Goal: Complete application form

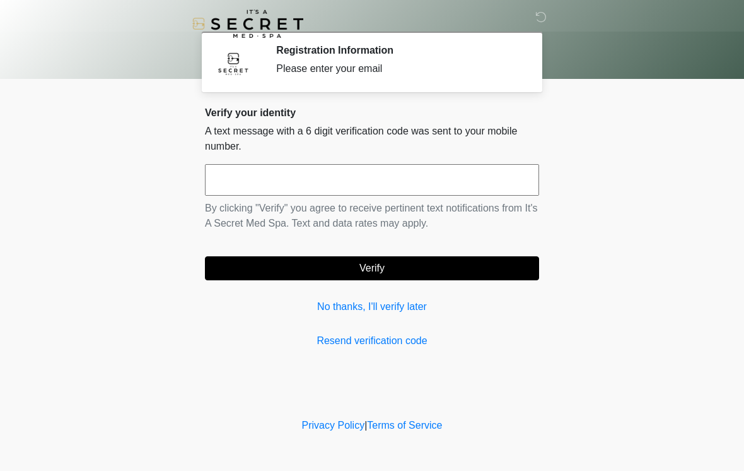
click at [336, 187] on input "text" at bounding box center [372, 180] width 334 height 32
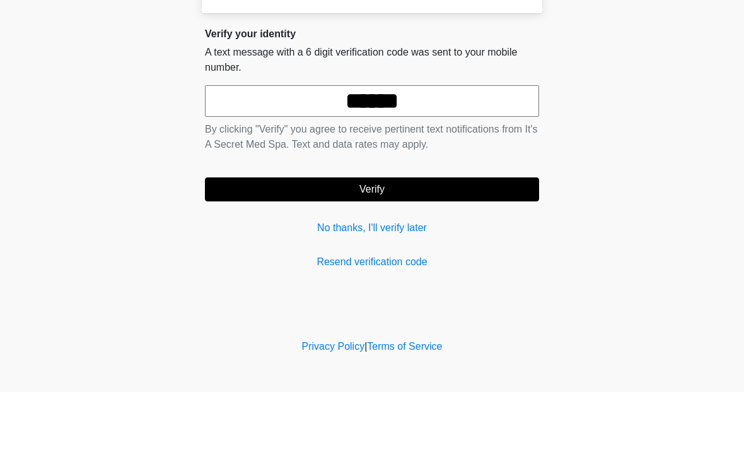
type input "******"
click at [441, 256] on button "Verify" at bounding box center [372, 268] width 334 height 24
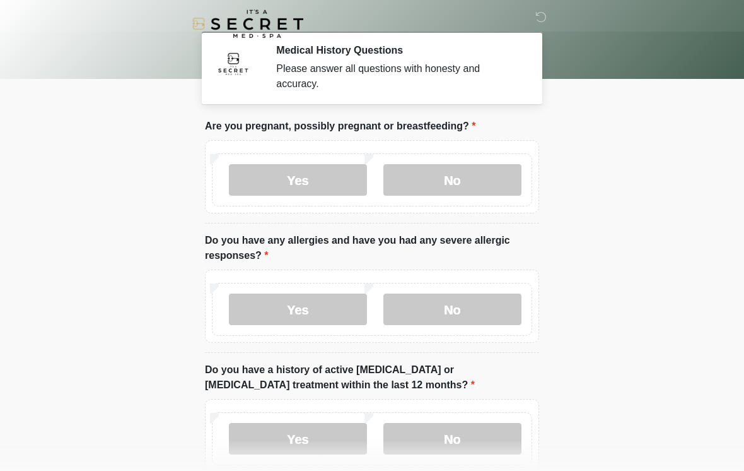
click at [452, 186] on label "No" at bounding box center [453, 180] width 138 height 32
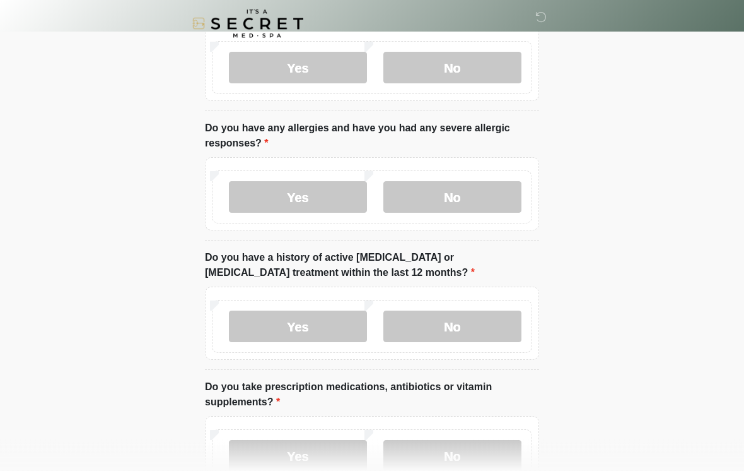
click at [456, 201] on label "No" at bounding box center [453, 198] width 138 height 32
click at [476, 326] on label "No" at bounding box center [453, 326] width 138 height 32
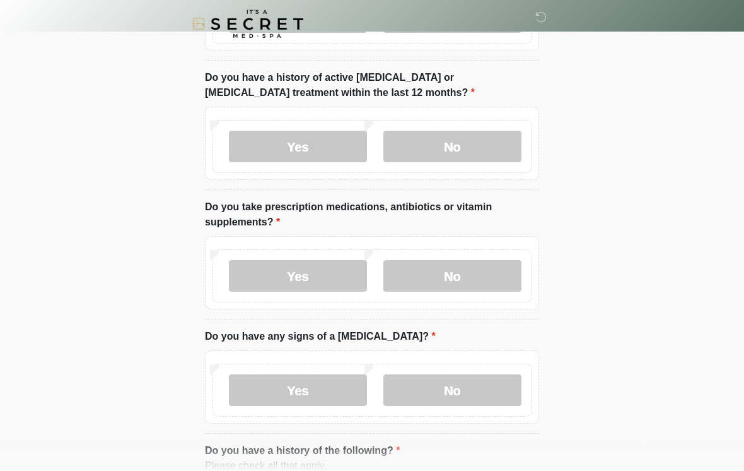
scroll to position [292, 0]
click at [306, 282] on label "Yes" at bounding box center [298, 276] width 138 height 32
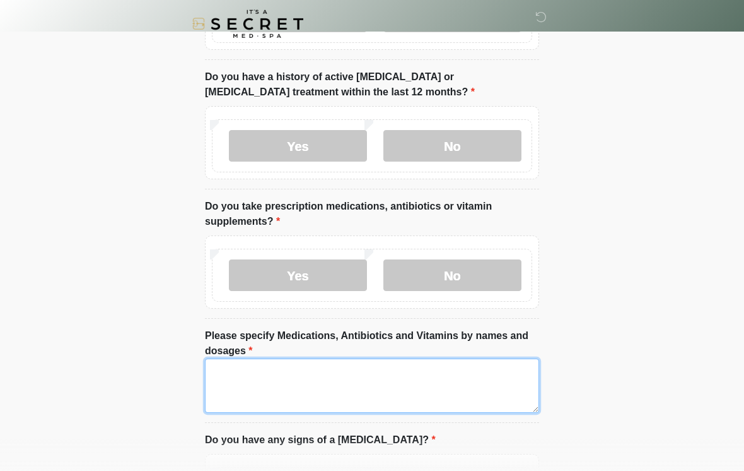
click at [300, 380] on textarea "Please specify Medications, Antibiotics and Vitamins by names and dosages" at bounding box center [372, 385] width 334 height 54
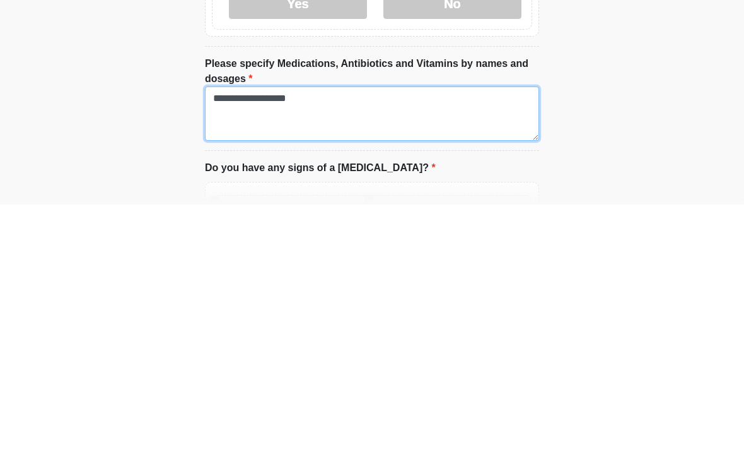
type textarea "**********"
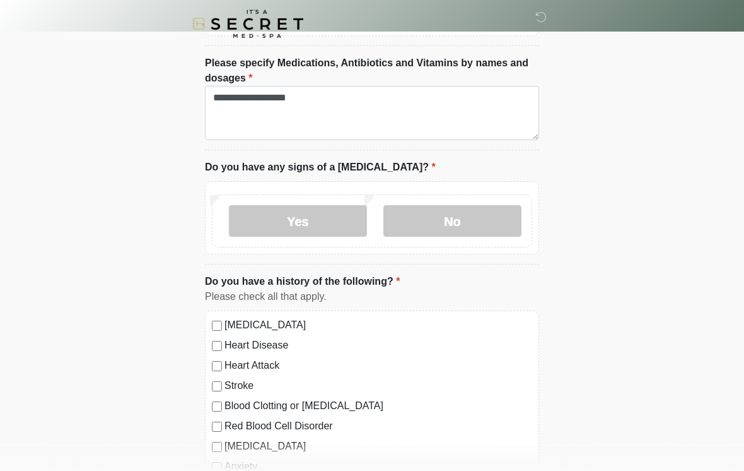
click at [479, 217] on label "No" at bounding box center [453, 221] width 138 height 32
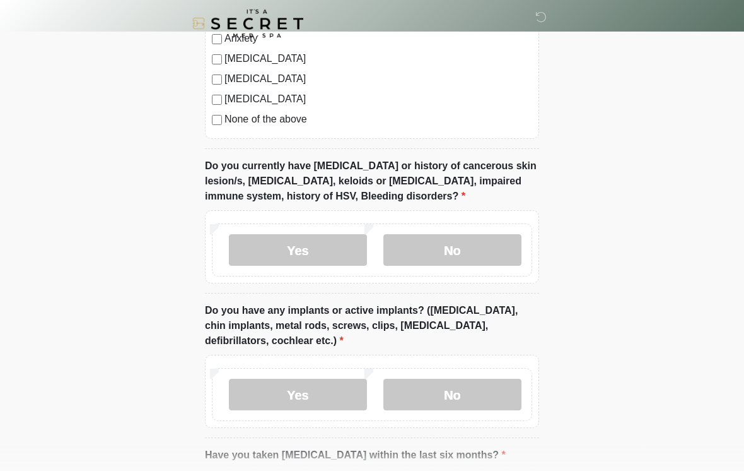
scroll to position [994, 0]
click at [476, 249] on label "No" at bounding box center [453, 249] width 138 height 32
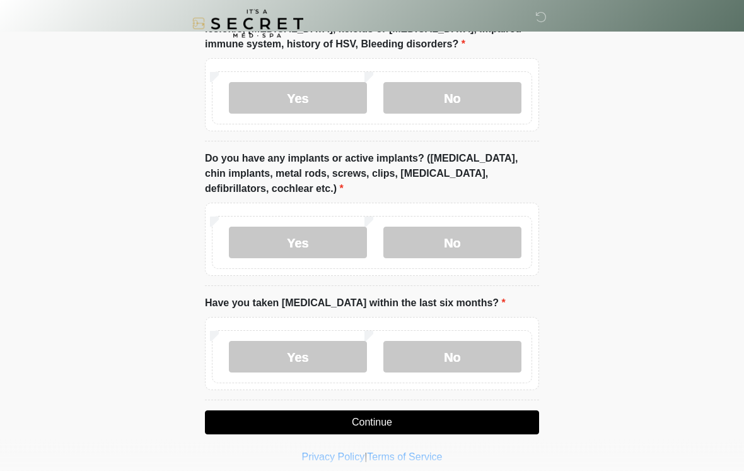
scroll to position [1154, 0]
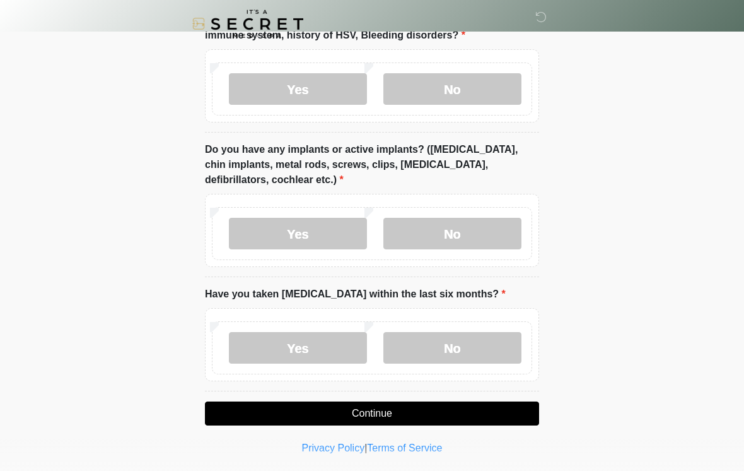
click at [309, 237] on label "Yes" at bounding box center [298, 234] width 138 height 32
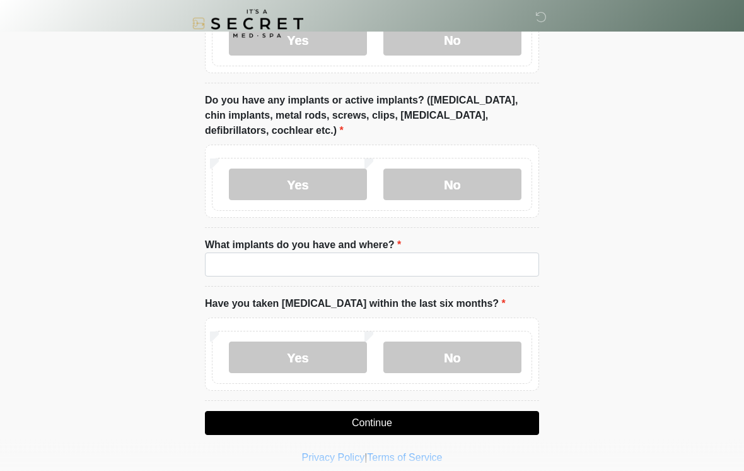
scroll to position [1213, 0]
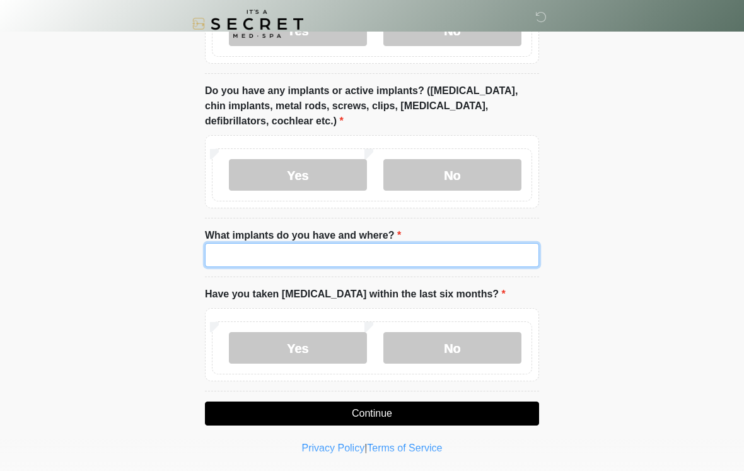
click at [312, 259] on input "What implants do you have and where?" at bounding box center [372, 255] width 334 height 24
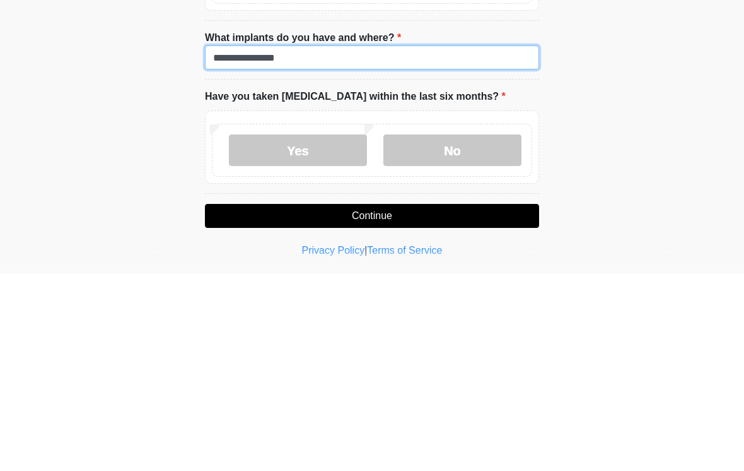
type input "**********"
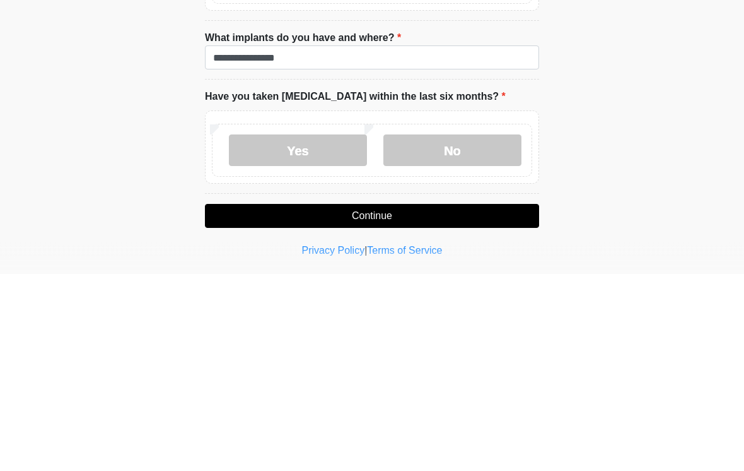
click at [463, 332] on label "No" at bounding box center [453, 348] width 138 height 32
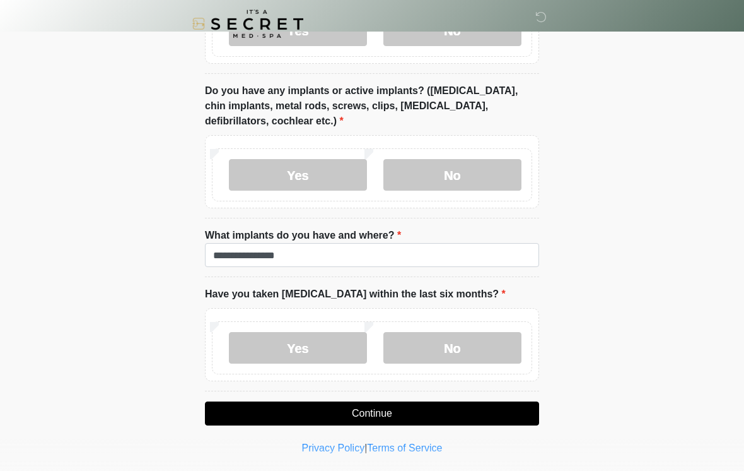
click at [424, 408] on button "Continue" at bounding box center [372, 413] width 334 height 24
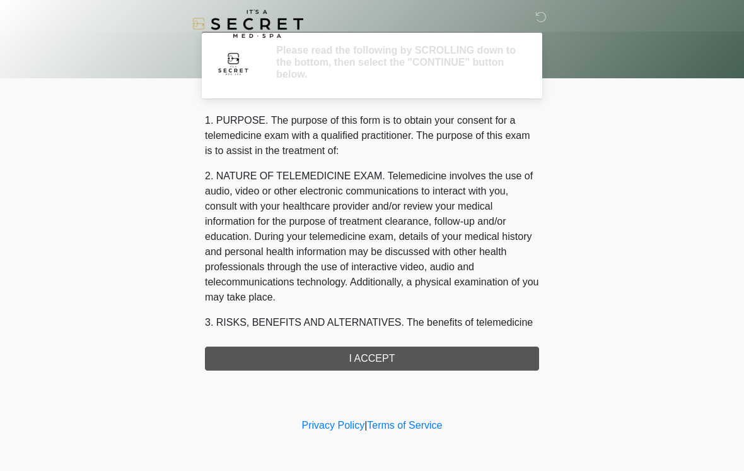
scroll to position [0, 0]
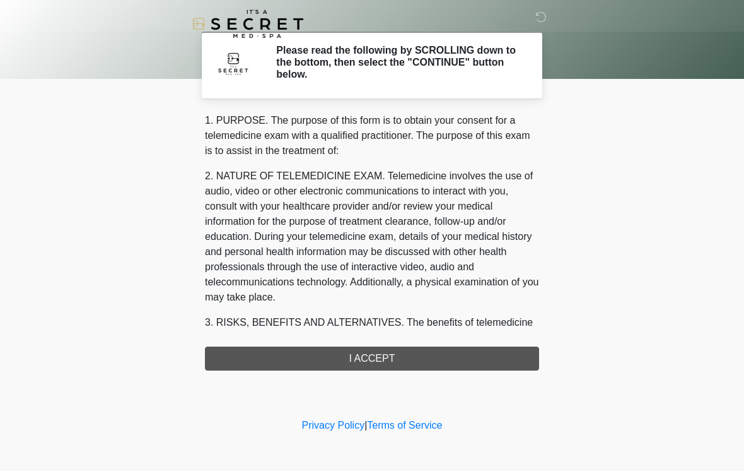
click at [411, 356] on div "1. PURPOSE. The purpose of this form is to obtain your consent for a telemedici…" at bounding box center [372, 241] width 334 height 257
click at [454, 363] on div "1. PURPOSE. The purpose of this form is to obtain your consent for a telemedici…" at bounding box center [372, 241] width 334 height 257
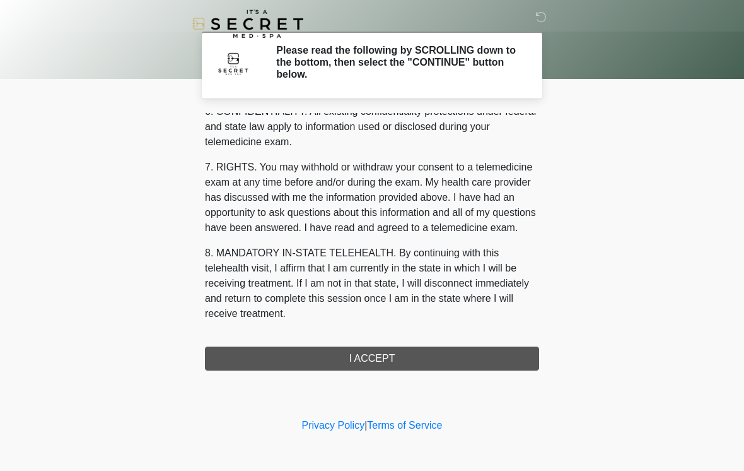
scroll to position [514, 0]
click at [389, 350] on button "I ACCEPT" at bounding box center [372, 358] width 334 height 24
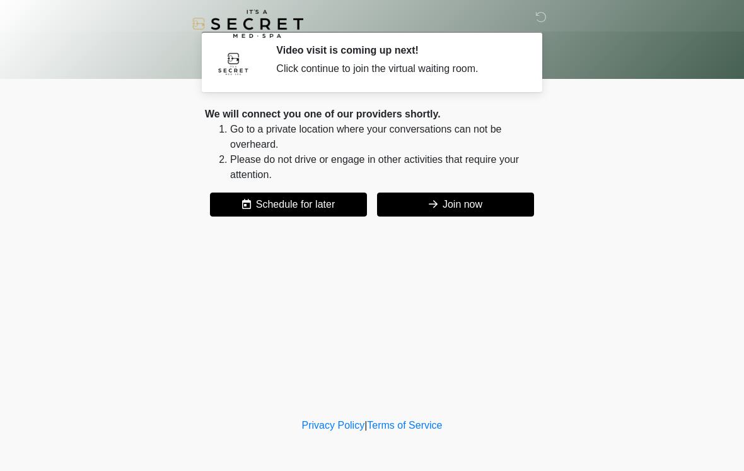
click at [471, 204] on button "Join now" at bounding box center [455, 204] width 157 height 24
